Goal: Information Seeking & Learning: Compare options

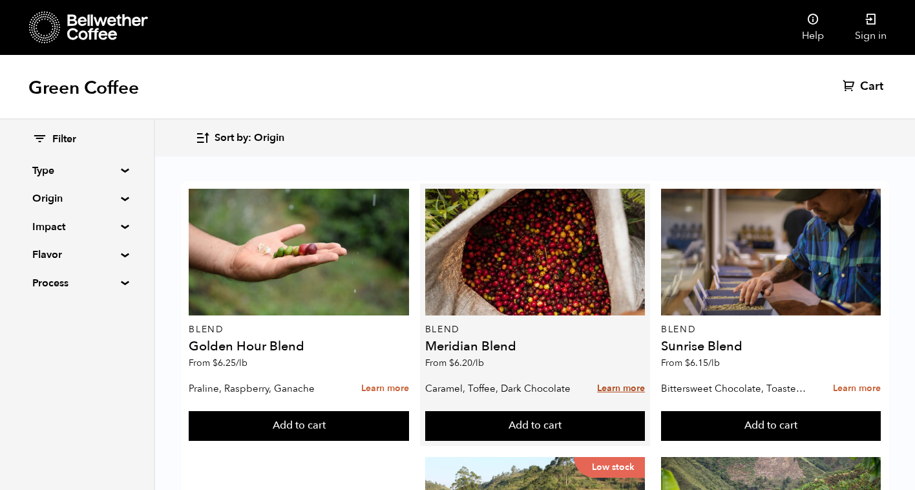
click at [614, 390] on link "Learn more" at bounding box center [621, 389] width 48 height 28
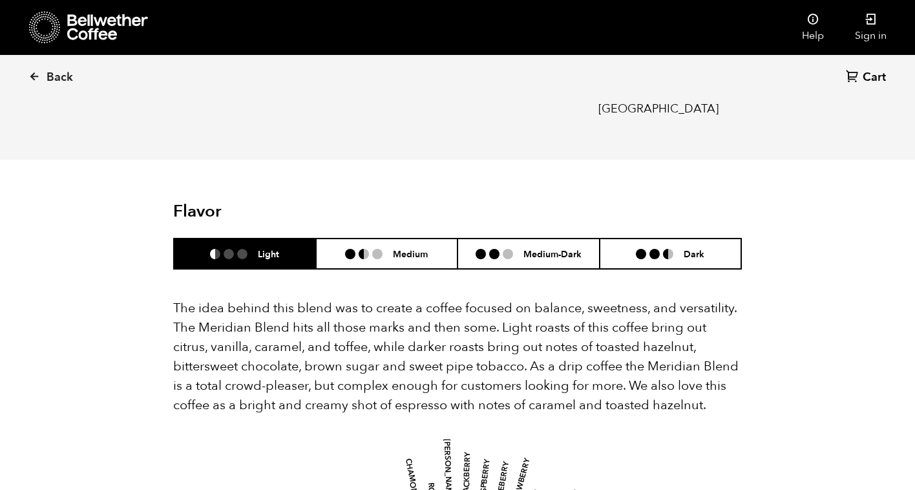
scroll to position [673, 0]
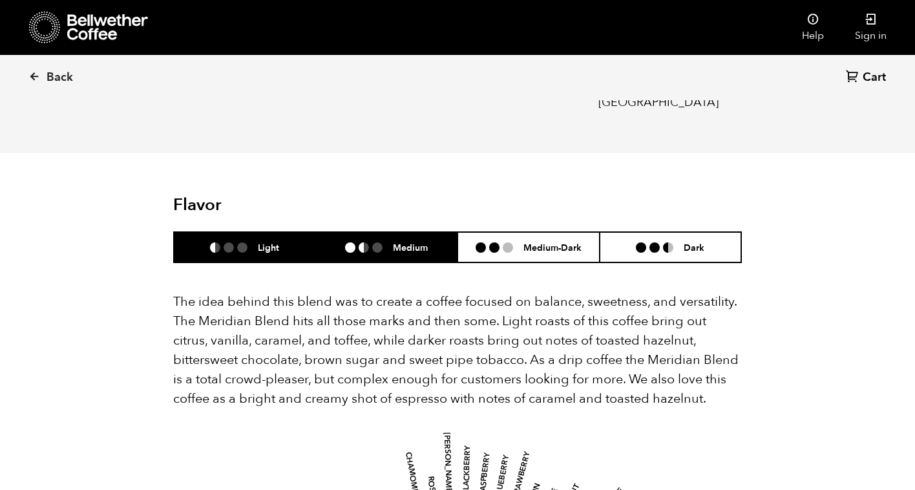
click at [423, 242] on h6 "Medium" at bounding box center [410, 247] width 35 height 11
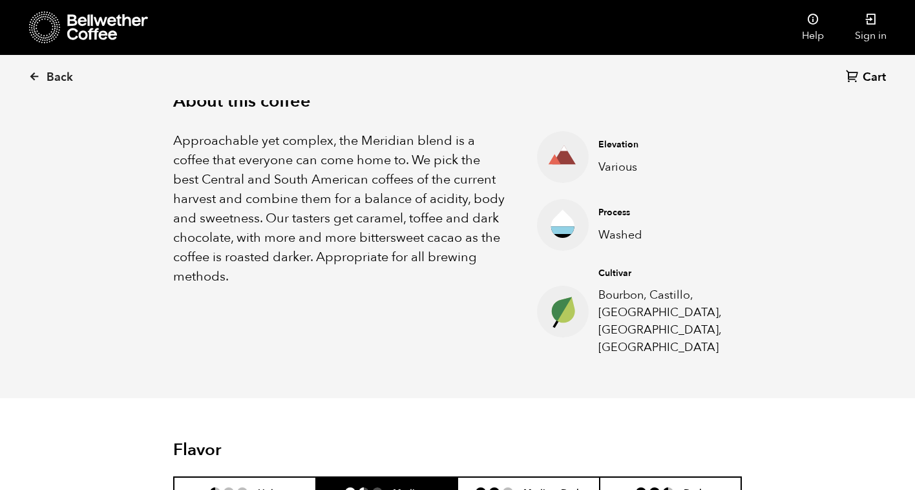
scroll to position [679, 0]
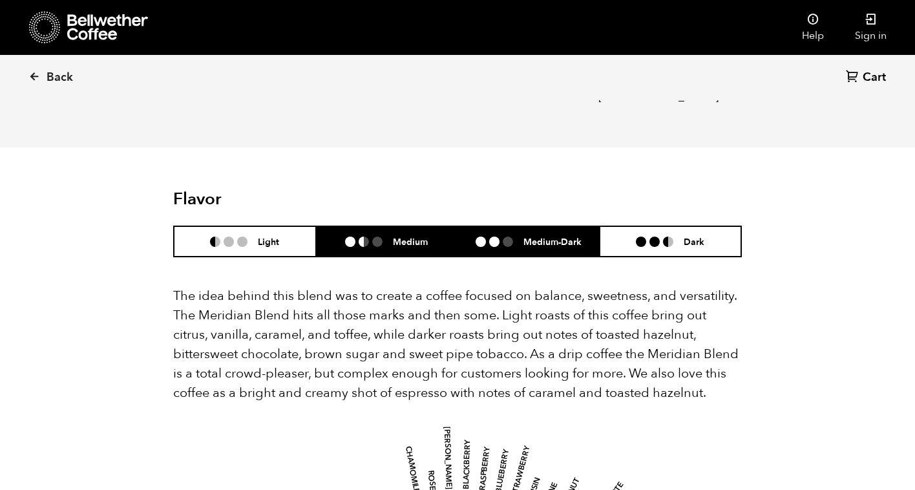
click at [515, 226] on li "Medium-Dark" at bounding box center [529, 241] width 142 height 30
click at [412, 236] on h6 "Medium" at bounding box center [410, 241] width 35 height 11
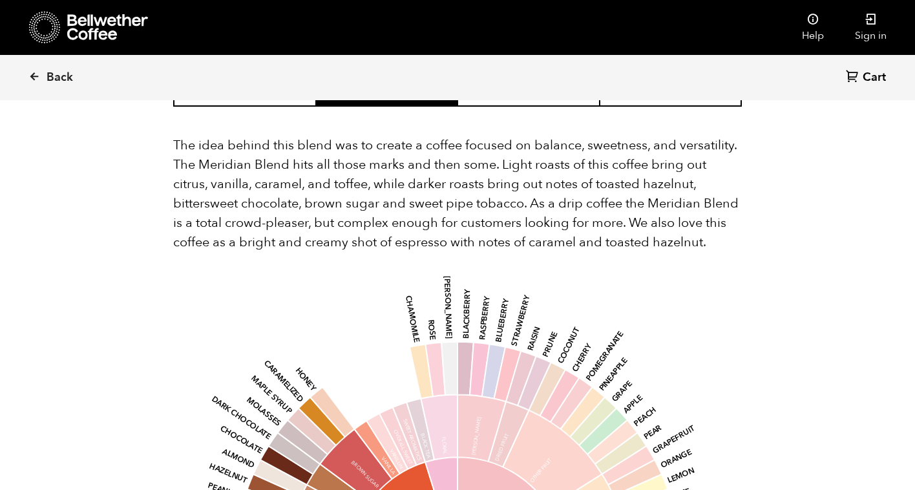
scroll to position [786, 0]
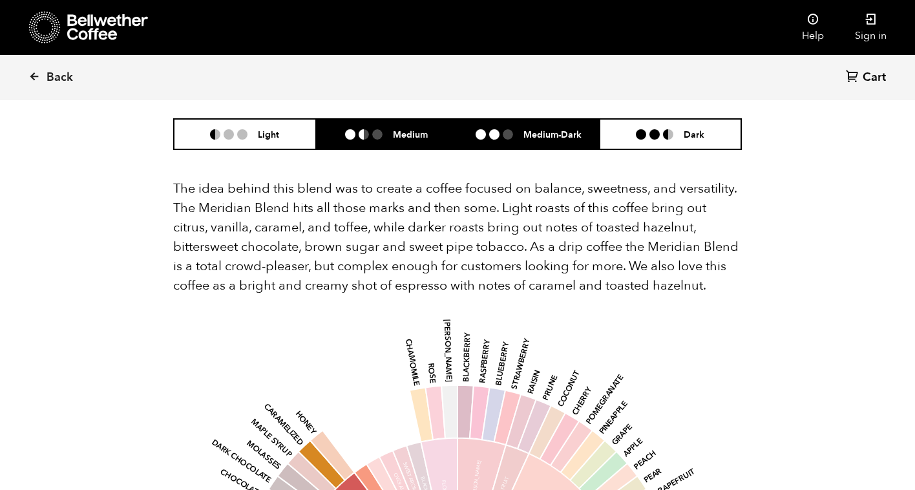
click at [534, 125] on li "Medium-Dark" at bounding box center [529, 134] width 142 height 30
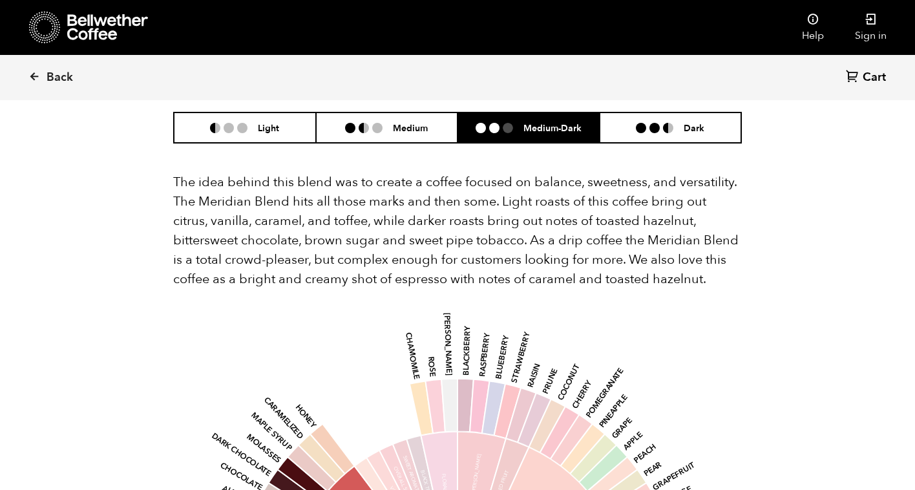
scroll to position [734, 0]
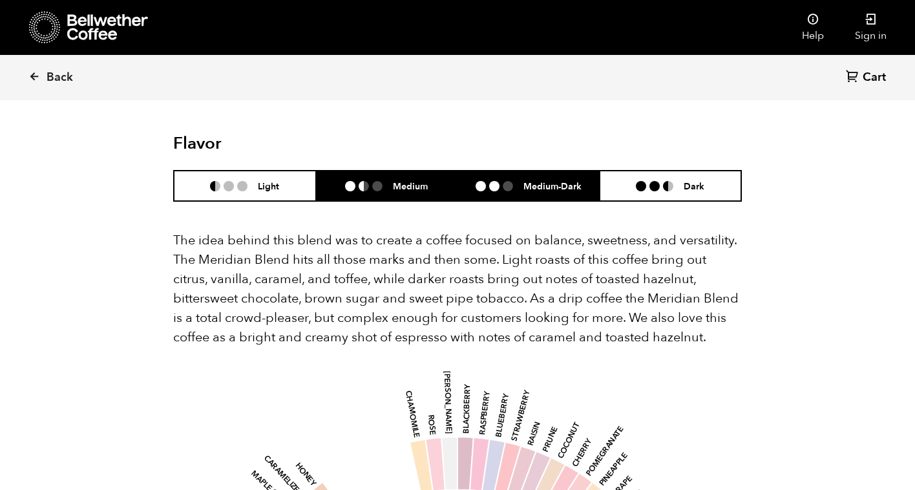
click at [428, 172] on li "Medium" at bounding box center [387, 186] width 142 height 30
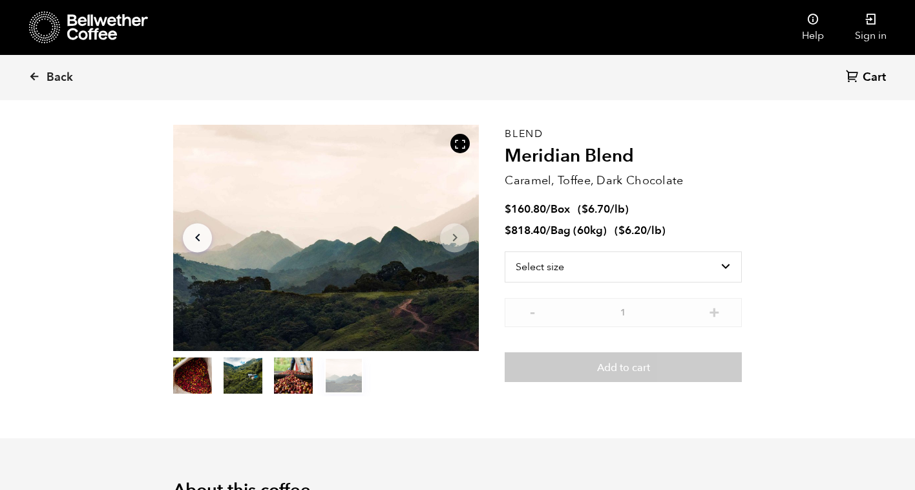
scroll to position [0, 0]
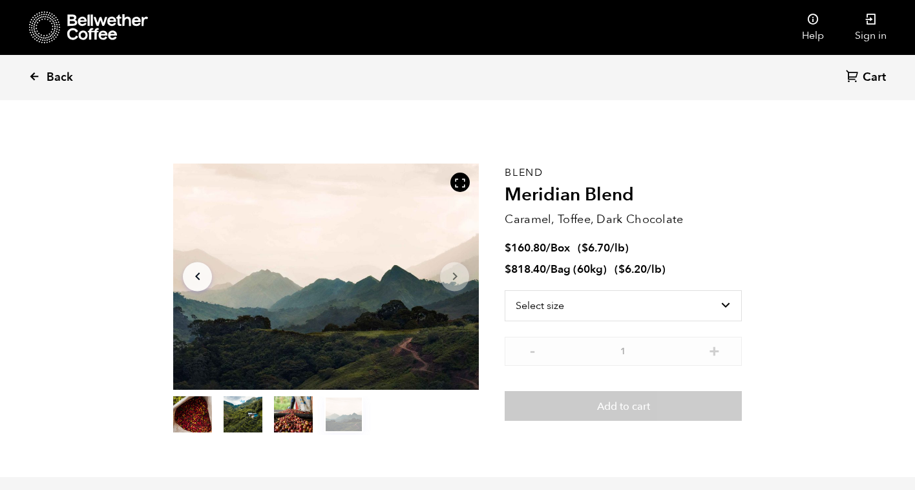
click at [63, 75] on span "Back" at bounding box center [60, 78] width 26 height 16
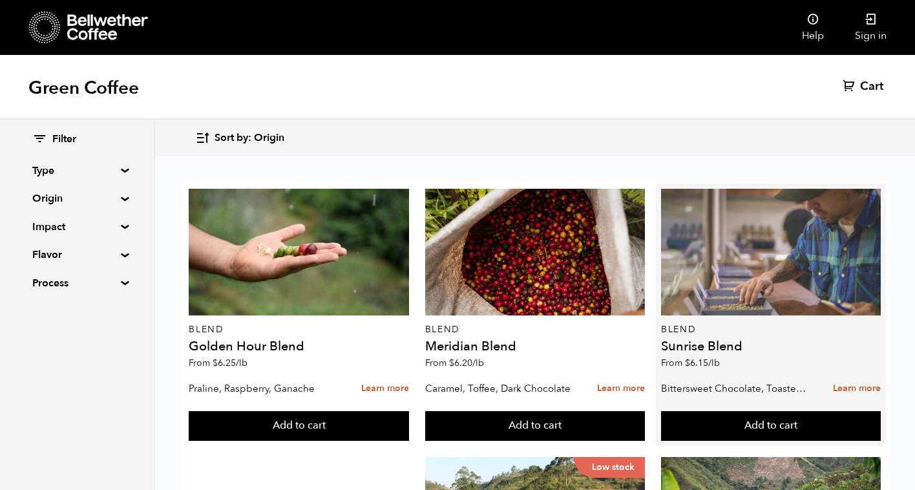
click at [745, 280] on div at bounding box center [771, 252] width 220 height 127
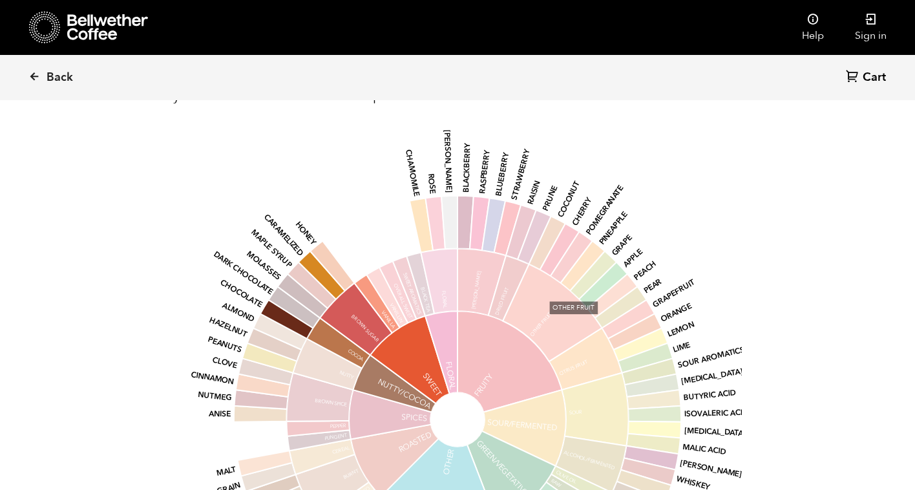
scroll to position [742, 0]
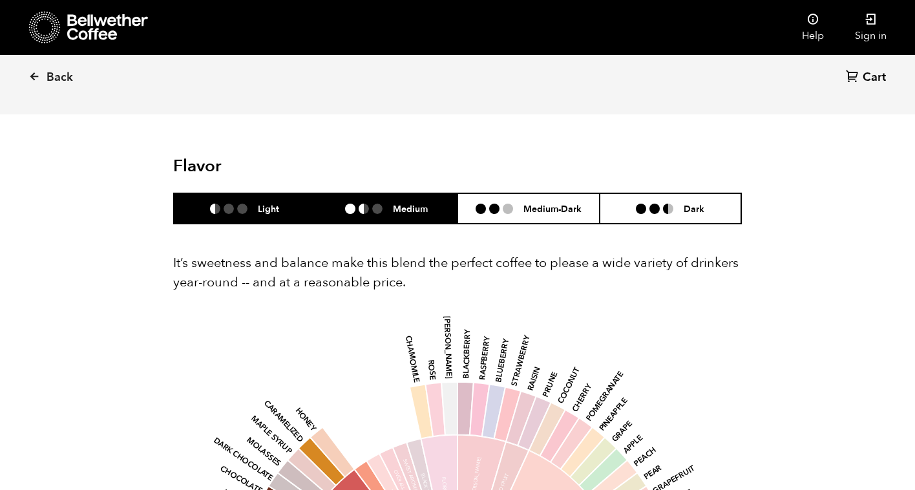
click at [419, 217] on li "Medium" at bounding box center [387, 208] width 142 height 30
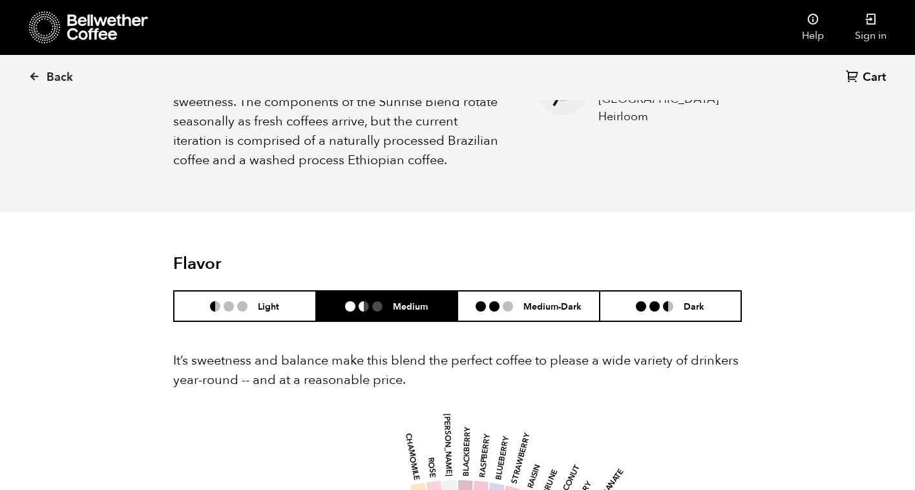
scroll to position [701, 0]
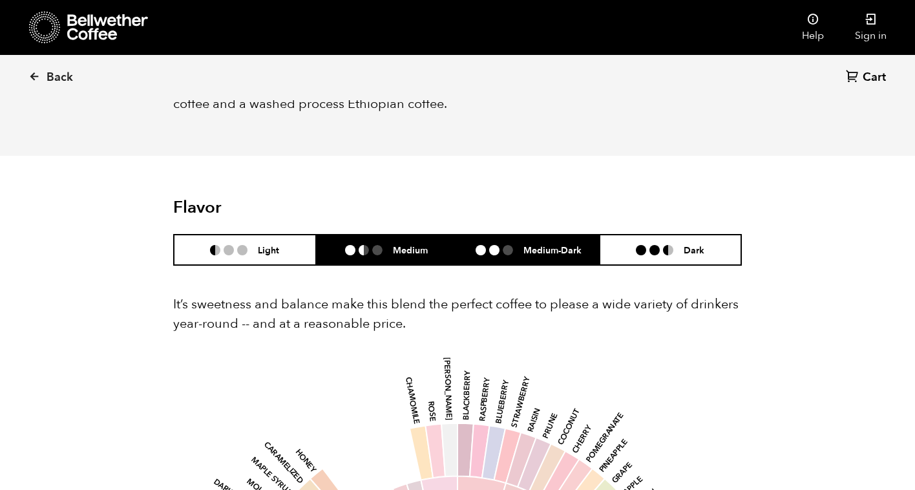
click at [527, 241] on li "Medium-Dark" at bounding box center [529, 250] width 142 height 30
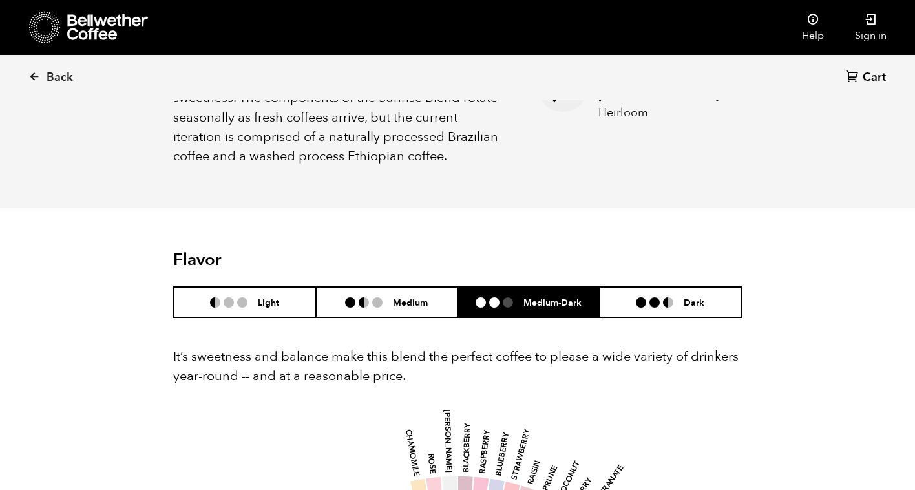
scroll to position [646, 0]
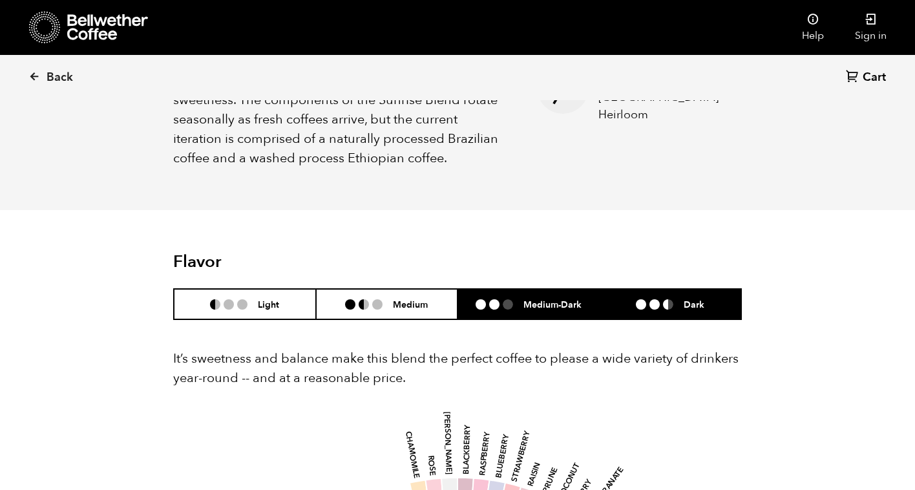
click at [633, 312] on li "Dark" at bounding box center [671, 304] width 142 height 30
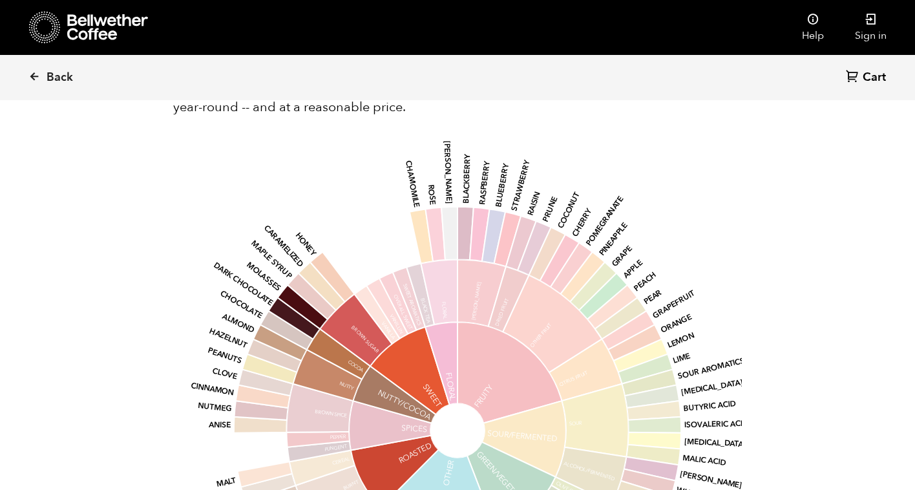
scroll to position [785, 0]
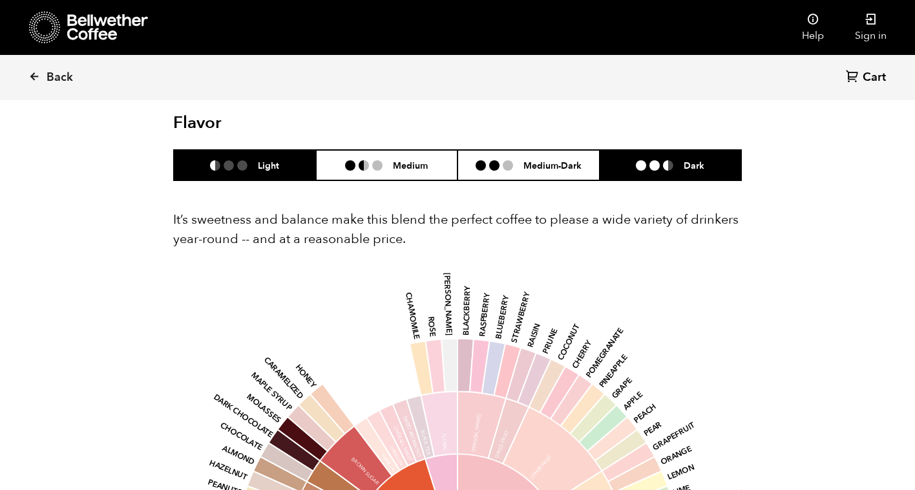
click at [259, 160] on h6 "Light" at bounding box center [268, 165] width 21 height 11
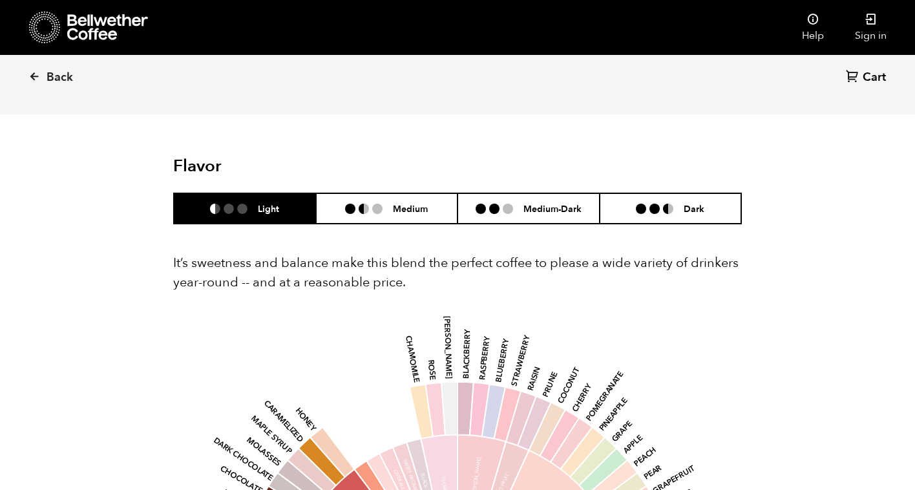
scroll to position [718, 0]
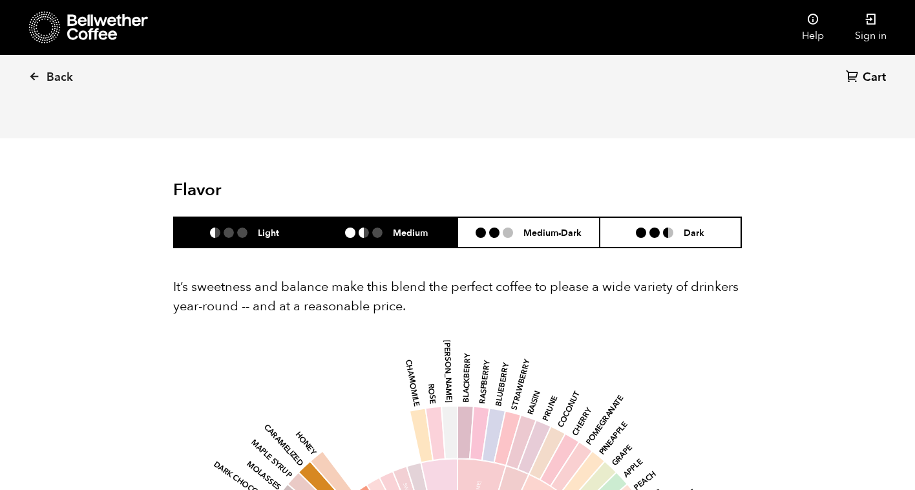
click at [365, 244] on li "Medium" at bounding box center [387, 232] width 142 height 30
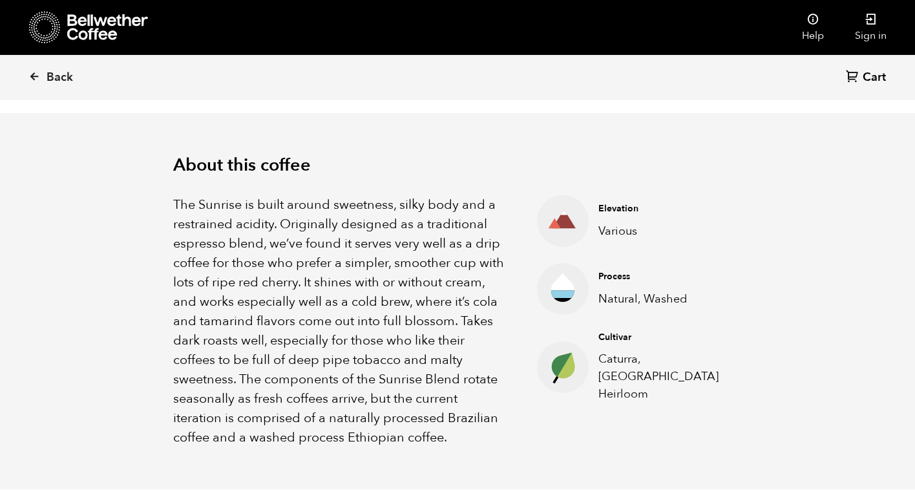
scroll to position [383, 0]
